Goal: Obtain resource: Download file/media

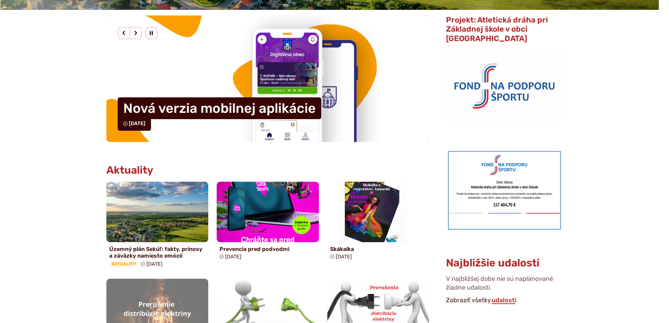
scroll to position [211, 0]
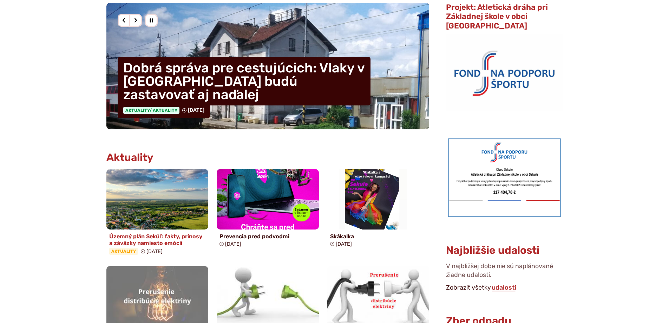
click at [125, 179] on img at bounding box center [157, 198] width 117 height 69
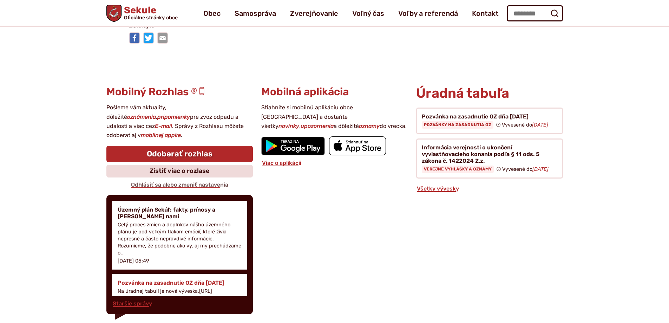
scroll to position [1476, 0]
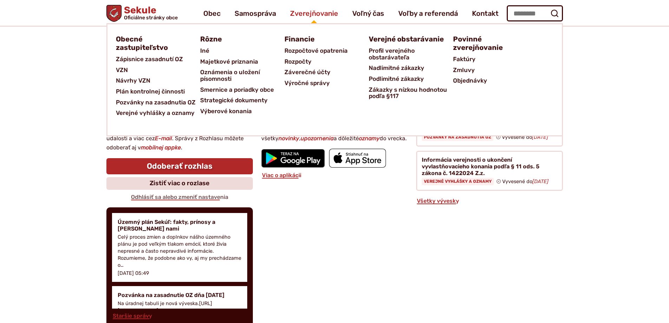
click at [303, 10] on span "Zverejňovanie" at bounding box center [314, 14] width 48 height 20
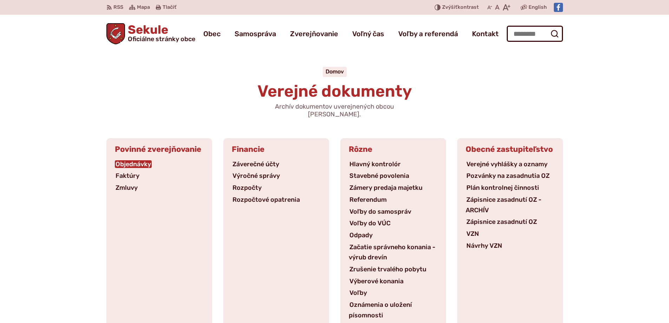
click at [122, 160] on link "Objednávky" at bounding box center [133, 164] width 37 height 8
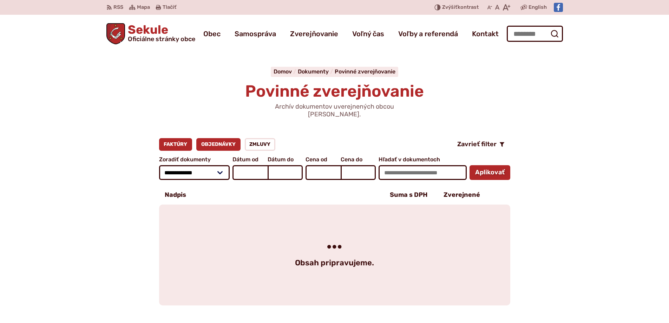
click at [173, 139] on link "Faktúry" at bounding box center [175, 144] width 33 height 13
click at [258, 138] on link "Zmluvy" at bounding box center [260, 144] width 31 height 13
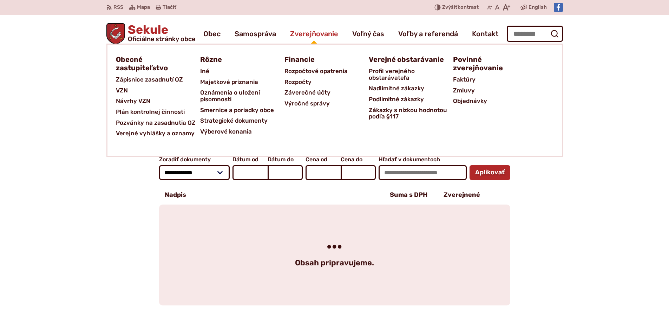
click at [323, 33] on span "Zverejňovanie" at bounding box center [314, 34] width 48 height 20
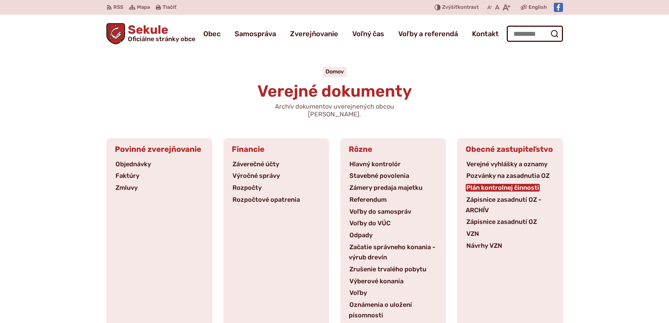
click at [491, 184] on link "Plán kontrolnej činnosti" at bounding box center [503, 188] width 74 height 8
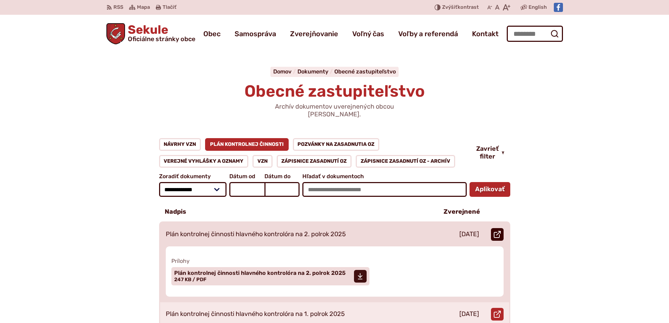
click at [497, 231] on use at bounding box center [497, 234] width 7 height 7
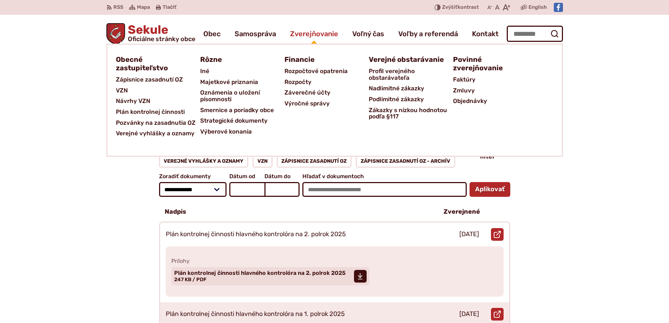
click at [308, 34] on span "Zverejňovanie" at bounding box center [314, 34] width 48 height 20
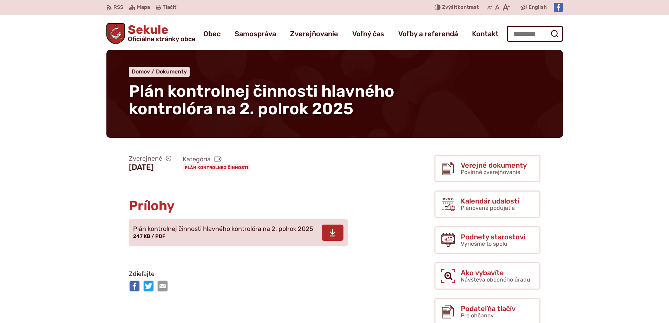
click at [335, 232] on icon at bounding box center [333, 232] width 6 height 8
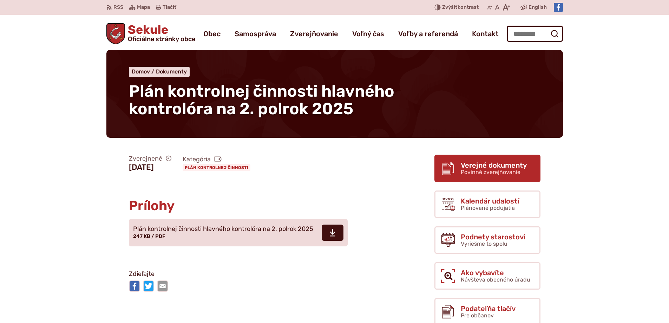
click at [482, 167] on span "Verejné dokumenty" at bounding box center [494, 165] width 66 height 8
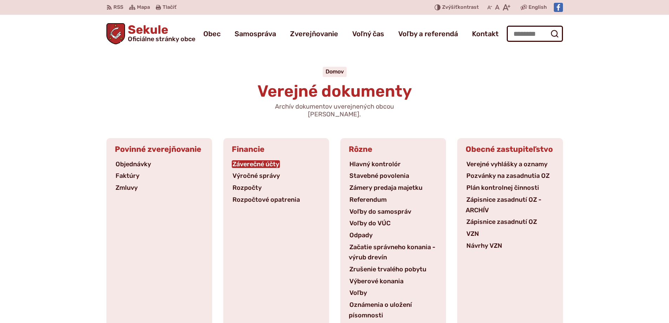
click at [267, 160] on link "Záverečné účty" at bounding box center [256, 164] width 48 height 8
click at [258, 172] on link "Výročné správy" at bounding box center [256, 176] width 49 height 8
click at [248, 184] on link "Rozpočty" at bounding box center [247, 188] width 31 height 8
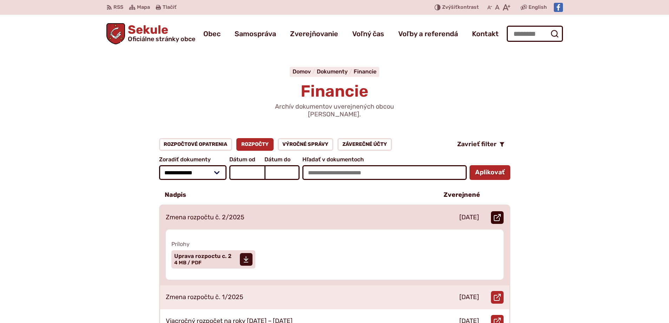
click at [500, 214] on icon at bounding box center [497, 217] width 7 height 7
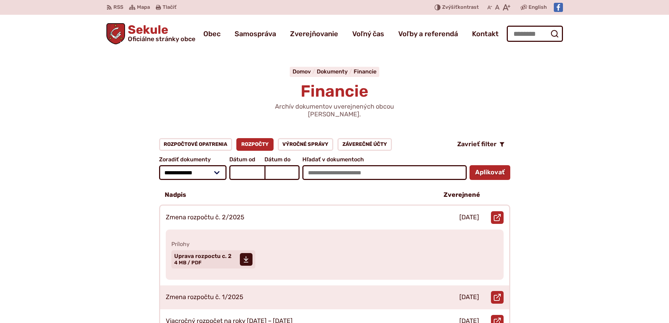
click at [122, 30] on img "Logo Sekule, prejsť na domovskú stránku." at bounding box center [115, 33] width 19 height 21
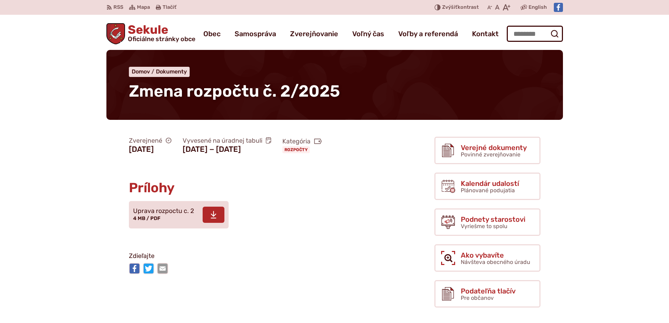
click at [216, 212] on icon at bounding box center [214, 215] width 6 height 8
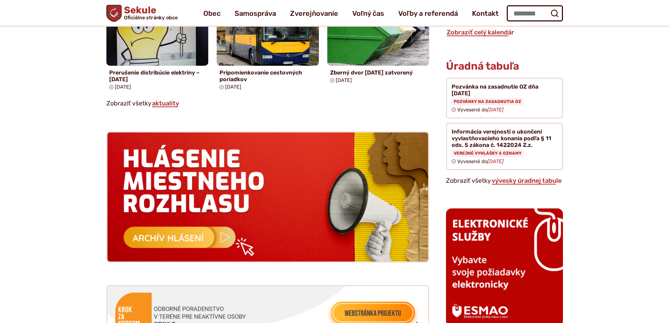
scroll to position [457, 0]
